Goal: Task Accomplishment & Management: Manage account settings

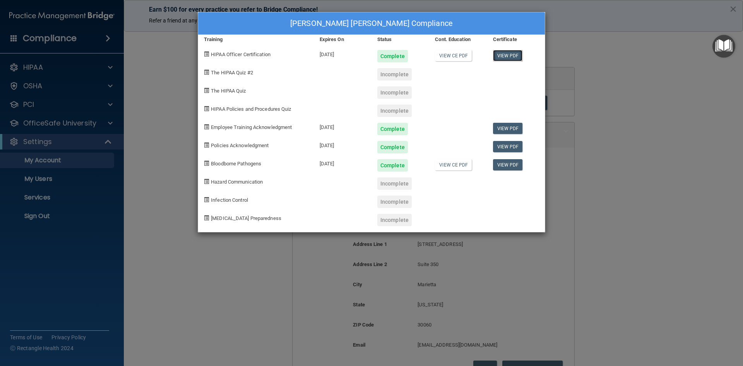
click at [508, 55] on link "View PDF" at bounding box center [508, 55] width 30 height 11
click at [400, 90] on div "Incomplete" at bounding box center [394, 92] width 34 height 12
click at [457, 168] on link "View CE PDF" at bounding box center [453, 164] width 37 height 11
click at [514, 166] on link "View PDF" at bounding box center [508, 164] width 30 height 11
click at [511, 52] on link "View PDF" at bounding box center [508, 55] width 30 height 11
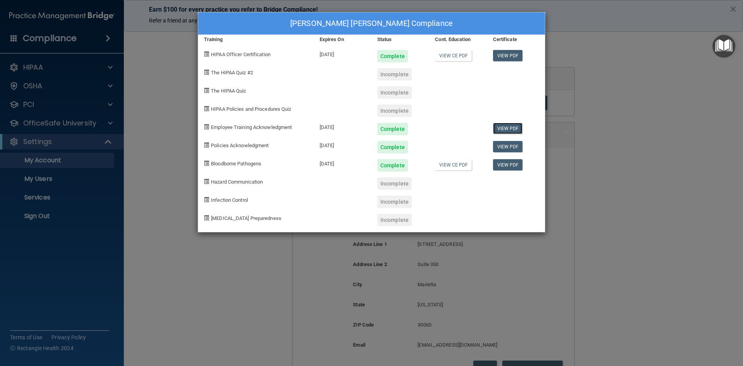
click at [515, 128] on link "View PDF" at bounding box center [508, 128] width 30 height 11
click at [172, 58] on div "[PERSON_NAME] [PERSON_NAME] Compliance Training Expires On Status Cont. Educati…" at bounding box center [371, 183] width 743 height 366
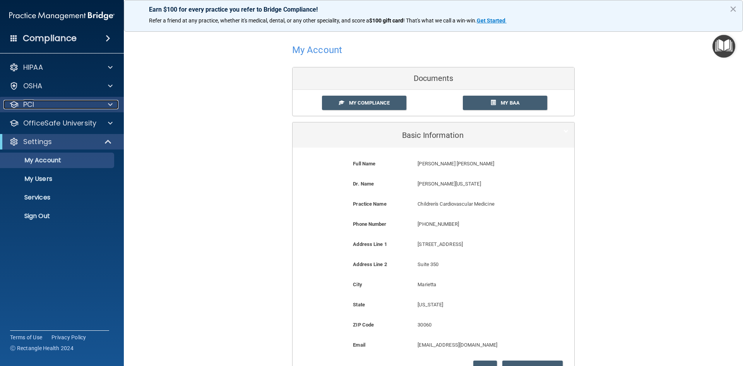
click at [45, 105] on div "PCI" at bounding box center [51, 104] width 96 height 9
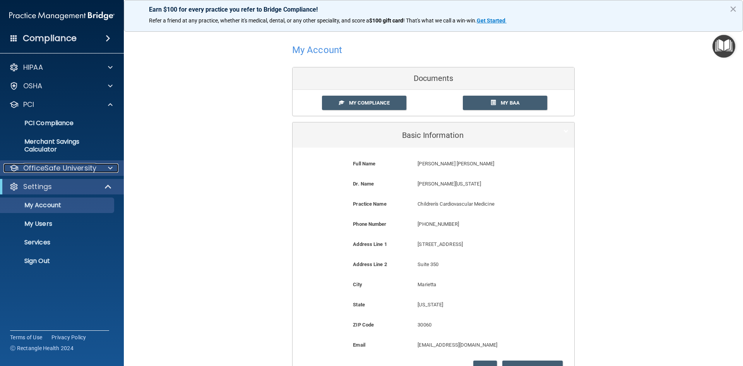
click at [109, 166] on span at bounding box center [110, 167] width 5 height 9
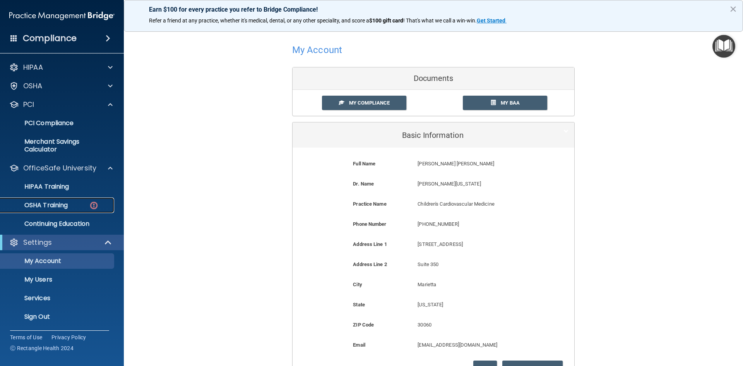
click at [83, 207] on div "OSHA Training" at bounding box center [58, 205] width 106 height 8
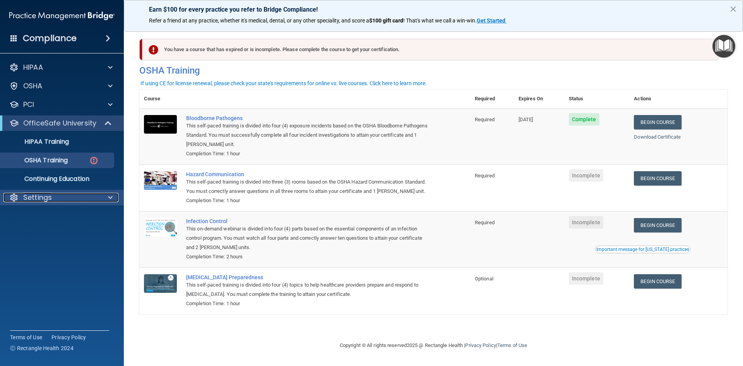
click at [92, 193] on div "Settings" at bounding box center [51, 197] width 96 height 9
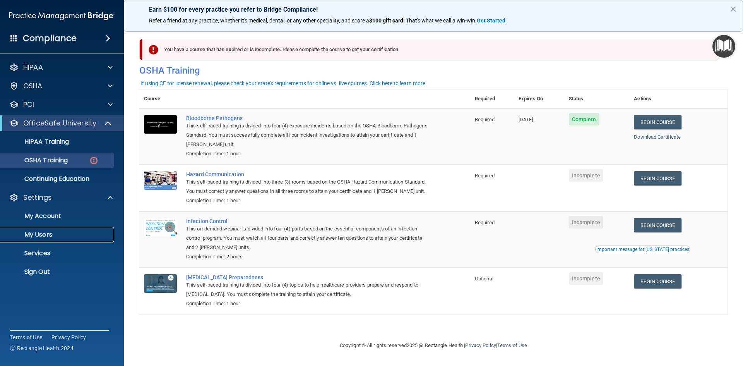
click at [60, 232] on p "My Users" at bounding box center [58, 235] width 106 height 8
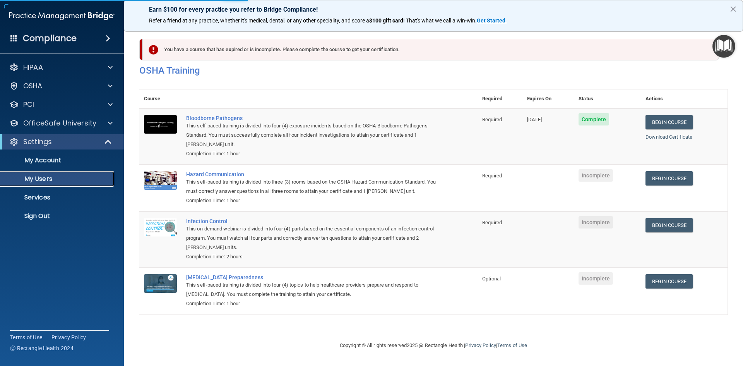
select select "20"
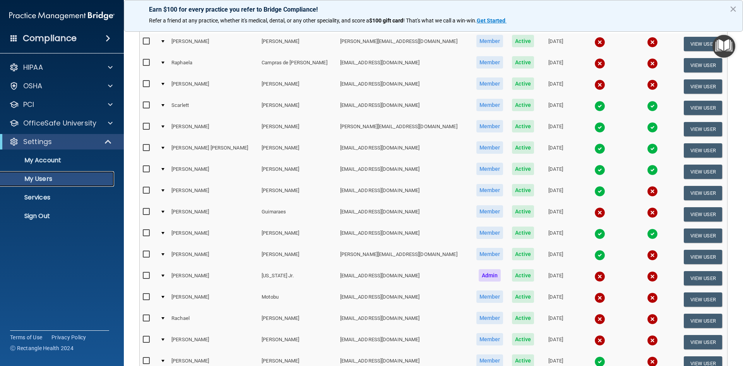
scroll to position [77, 0]
